Goal: Communication & Community: Answer question/provide support

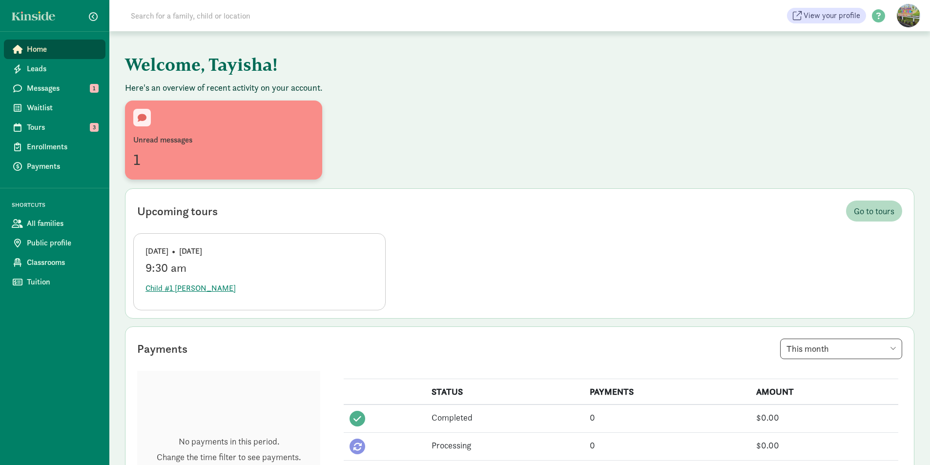
click at [145, 125] on div at bounding box center [142, 118] width 18 height 18
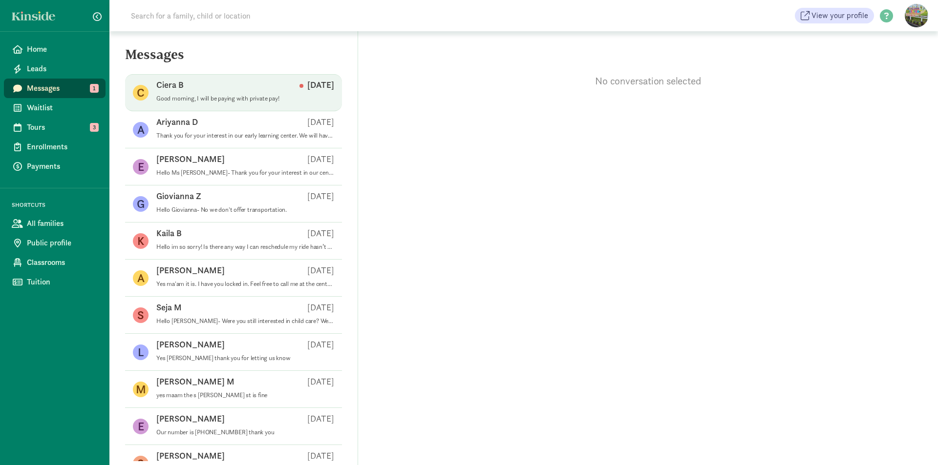
click at [276, 105] on span "Ciera B Sep 02 Good morning, I will be paying with private pay!" at bounding box center [245, 92] width 178 height 27
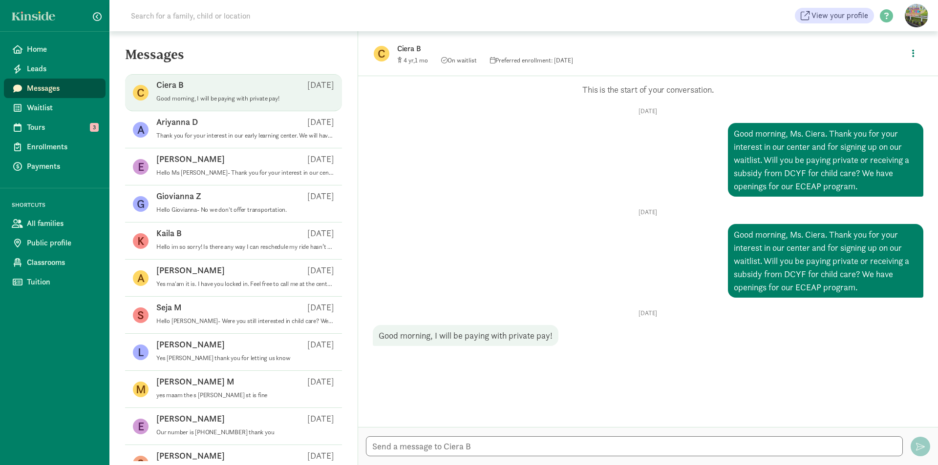
click at [406, 48] on p "Ciera B" at bounding box center [551, 49] width 308 height 14
click at [463, 60] on span "On waitlist" at bounding box center [459, 60] width 36 height 8
click at [912, 51] on icon "button" at bounding box center [913, 53] width 2 height 9
click at [889, 76] on link "View family page" at bounding box center [892, 76] width 70 height 12
click at [62, 133] on span "Tours" at bounding box center [62, 128] width 71 height 12
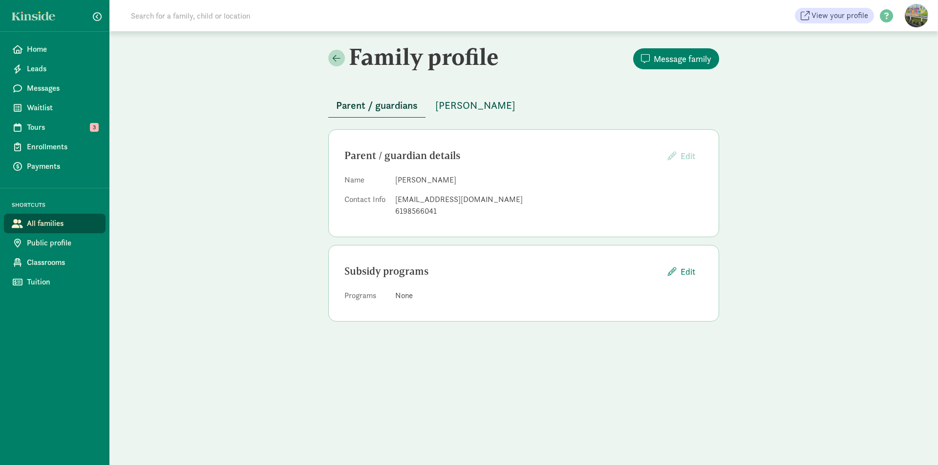
click at [454, 109] on span "[PERSON_NAME]" at bounding box center [475, 106] width 80 height 16
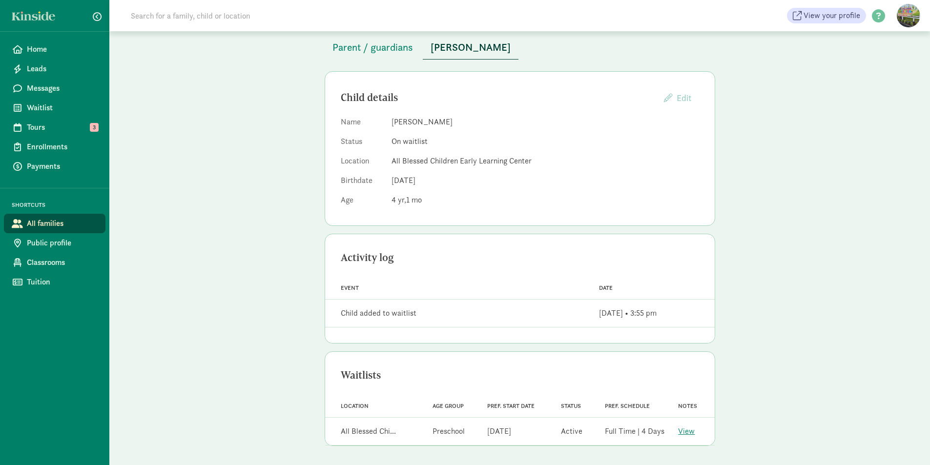
scroll to position [59, 0]
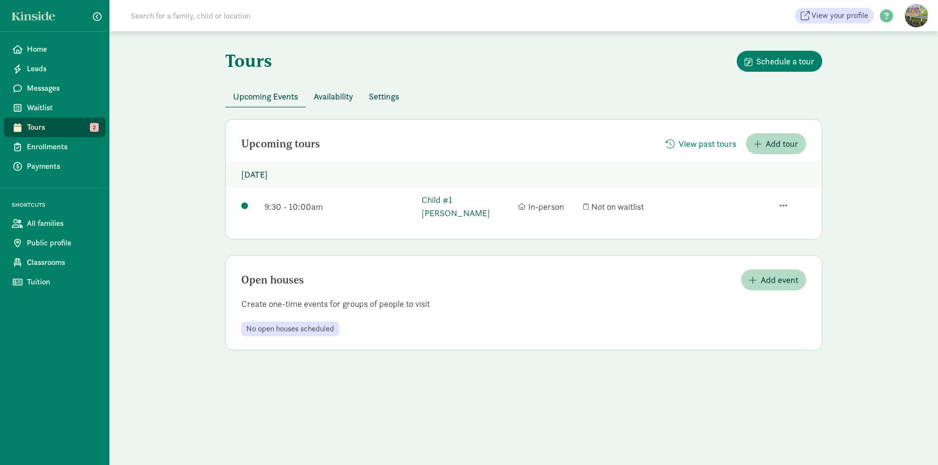
click at [466, 201] on link "Child #1 [PERSON_NAME]" at bounding box center [466, 206] width 91 height 26
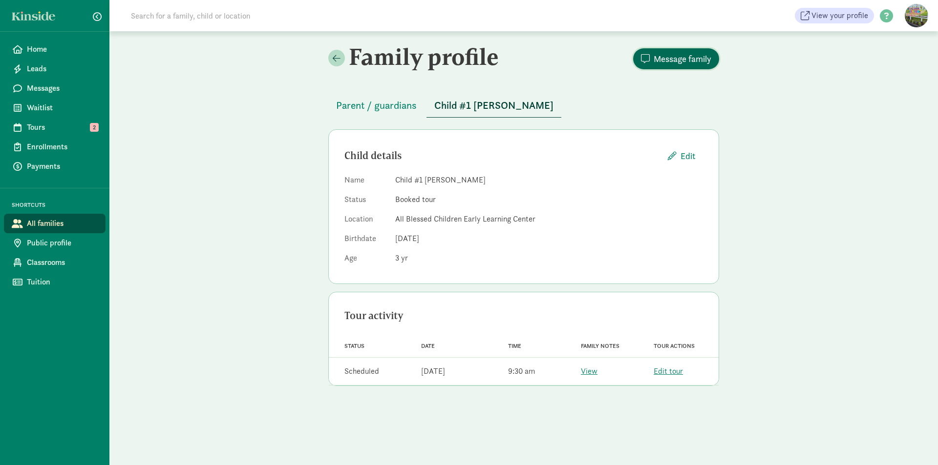
click at [652, 57] on span "Message family" at bounding box center [676, 58] width 70 height 13
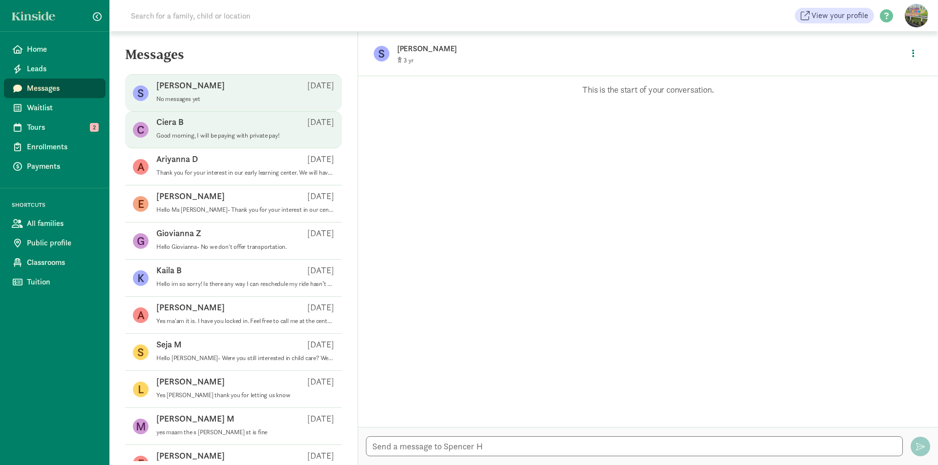
click at [291, 136] on p "Good morning, I will be paying with private pay!" at bounding box center [245, 136] width 178 height 8
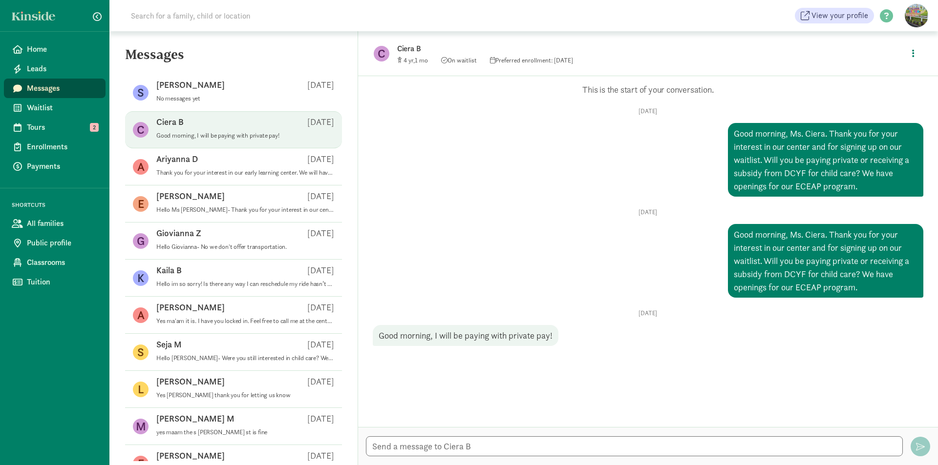
drag, startPoint x: 729, startPoint y: 237, endPoint x: 862, endPoint y: 294, distance: 144.4
click at [883, 301] on div "Opps, something went wrong :( Retry This is the start of your conversation. [DA…" at bounding box center [648, 215] width 550 height 262
copy div "Good morning, Ms. Ciera. Thank you for your interest in our center and for sign…"
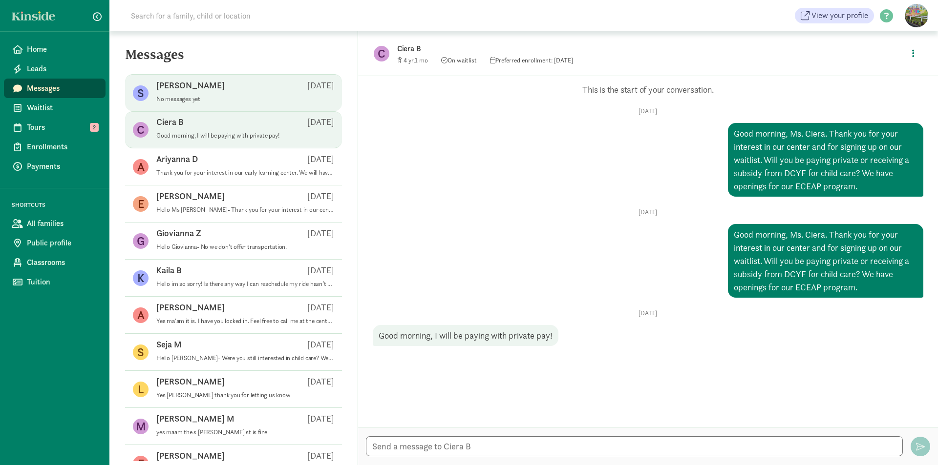
click at [241, 98] on p "No messages yet" at bounding box center [245, 99] width 178 height 8
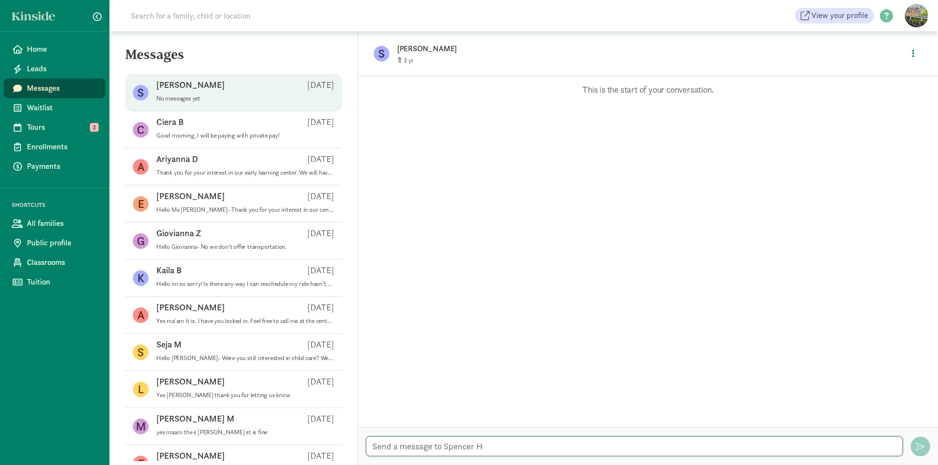
click at [448, 442] on textarea at bounding box center [634, 447] width 537 height 20
paste textarea "Good morning, Ms. Ciera. Thank you for your interest in our center and for sign…"
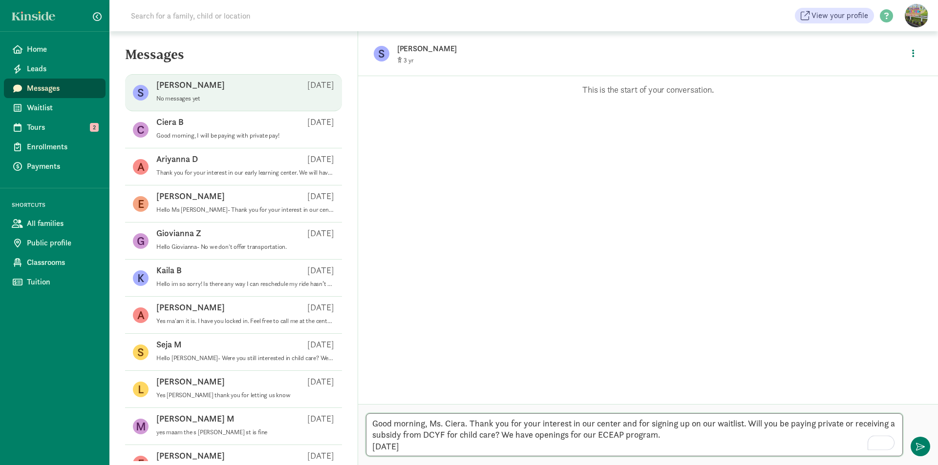
click at [428, 426] on textarea "Good morning, Ms. Ciera. Thank you for your interest in our center and for sign…" at bounding box center [634, 435] width 537 height 43
click at [396, 427] on textarea "Good morning, Ms. Ciera. Thank you for your interest in our center and for sign…" at bounding box center [634, 435] width 537 height 43
click at [449, 426] on textarea "Good afternoon [PERSON_NAME]. Thank you for your interest in our center and for…" at bounding box center [634, 435] width 537 height 43
type textarea "Good afternoon, [PERSON_NAME]. Thank you for your interest in our center and fo…"
click at [924, 448] on span "button" at bounding box center [920, 446] width 9 height 9
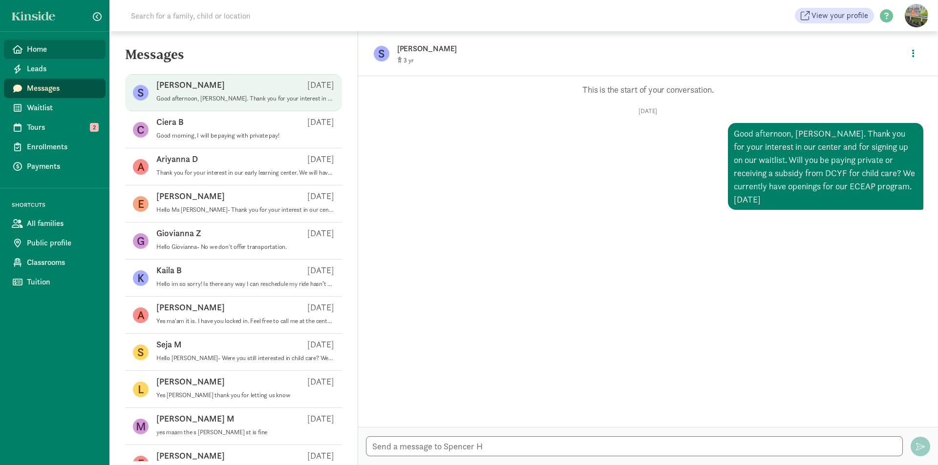
click at [54, 51] on span "Home" at bounding box center [62, 49] width 71 height 12
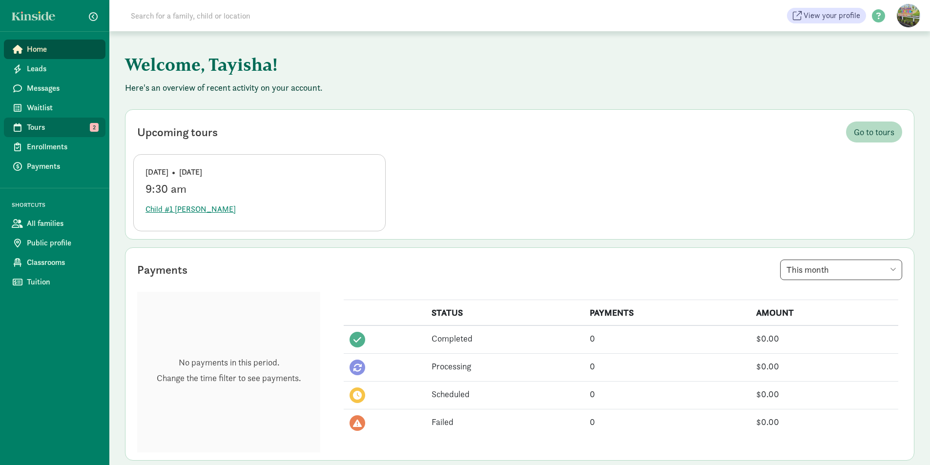
click at [83, 132] on span "Tours" at bounding box center [62, 128] width 71 height 12
